Goal: Task Accomplishment & Management: Manage account settings

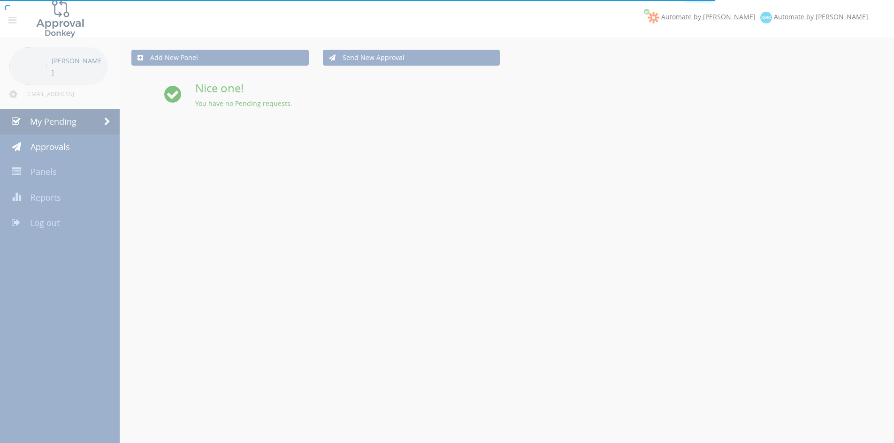
click at [71, 222] on div at bounding box center [447, 221] width 894 height 443
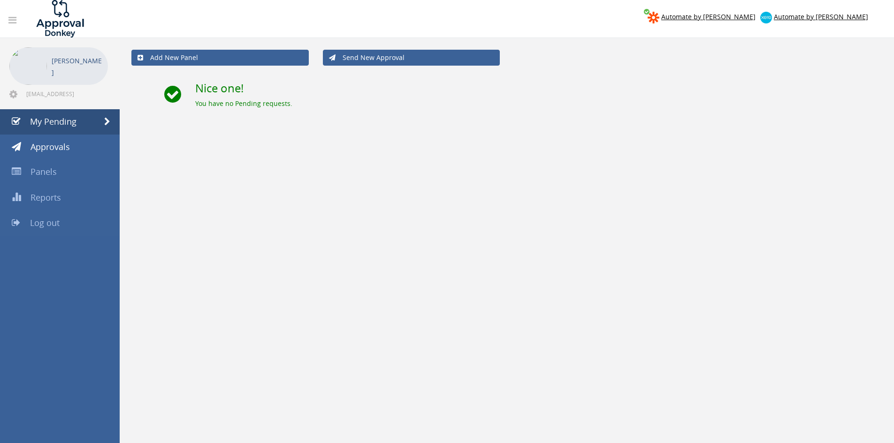
click at [65, 228] on link "Log out" at bounding box center [60, 223] width 120 height 25
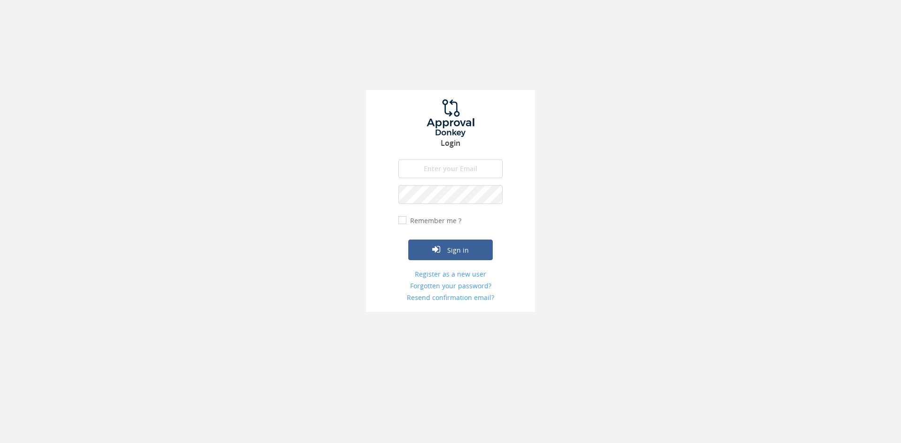
click at [439, 168] on input "email" at bounding box center [450, 168] width 104 height 19
type input "info@wedding-ideas.co.za"
click at [408, 240] on button "Sign in" at bounding box center [450, 250] width 84 height 21
